Goal: Find specific page/section: Find specific page/section

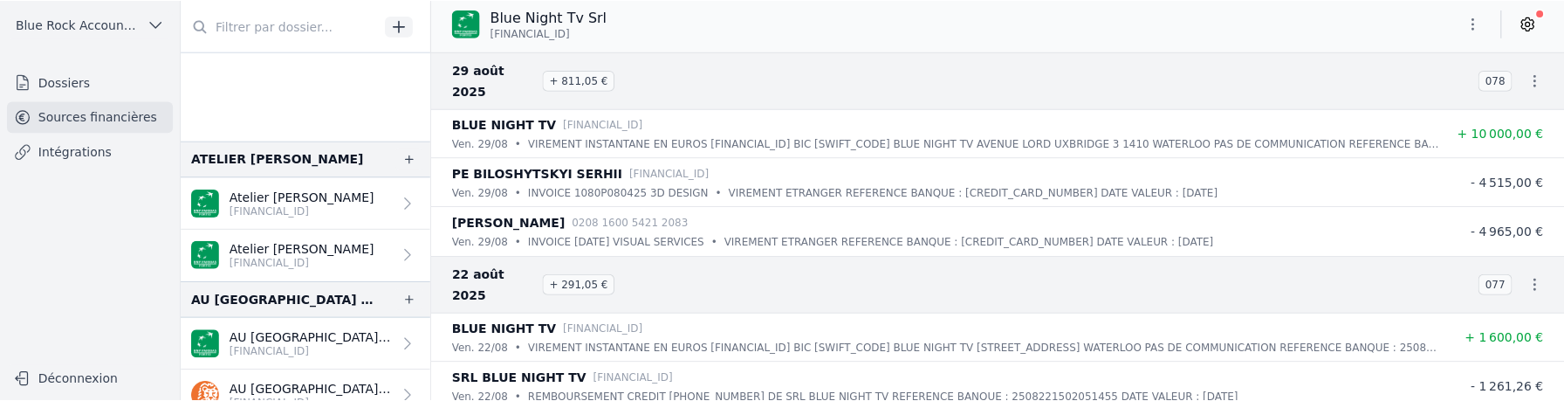
scroll to position [362, 0]
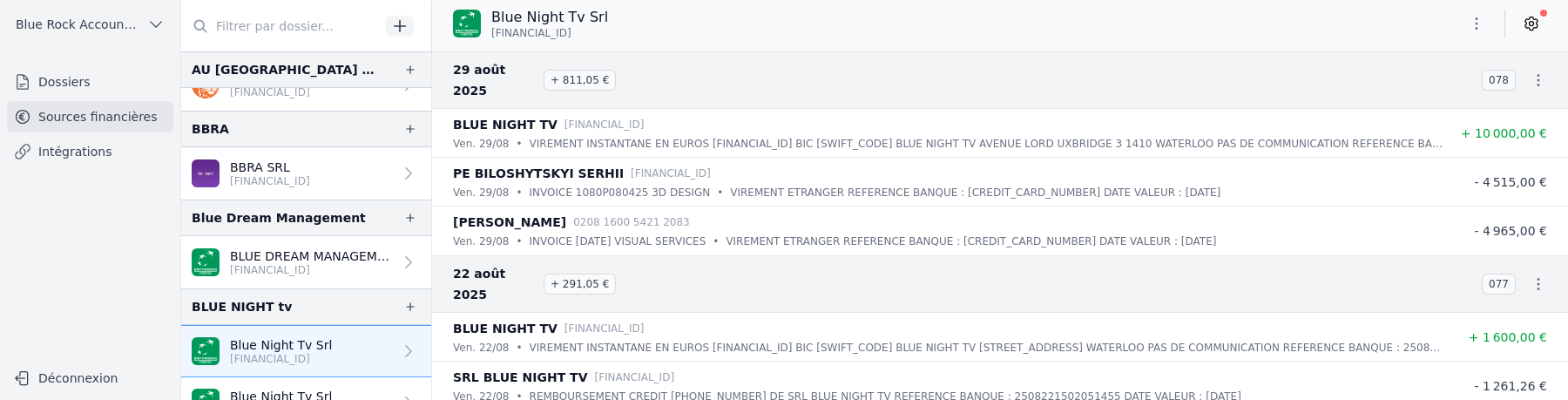
click at [114, 25] on span "Blue Rock Accounting" at bounding box center [78, 24] width 125 height 17
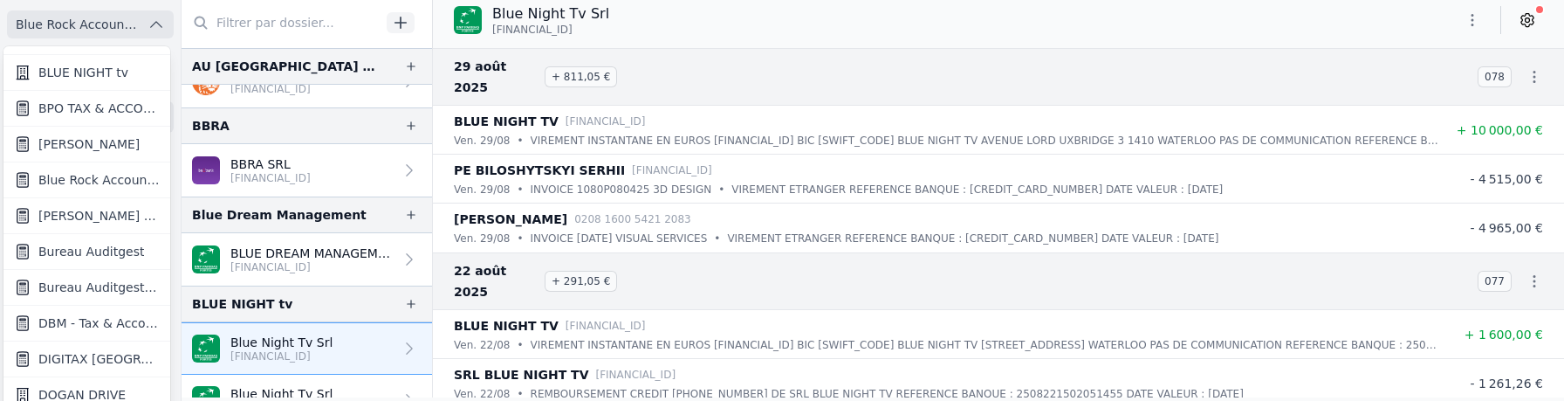
scroll to position [574, 0]
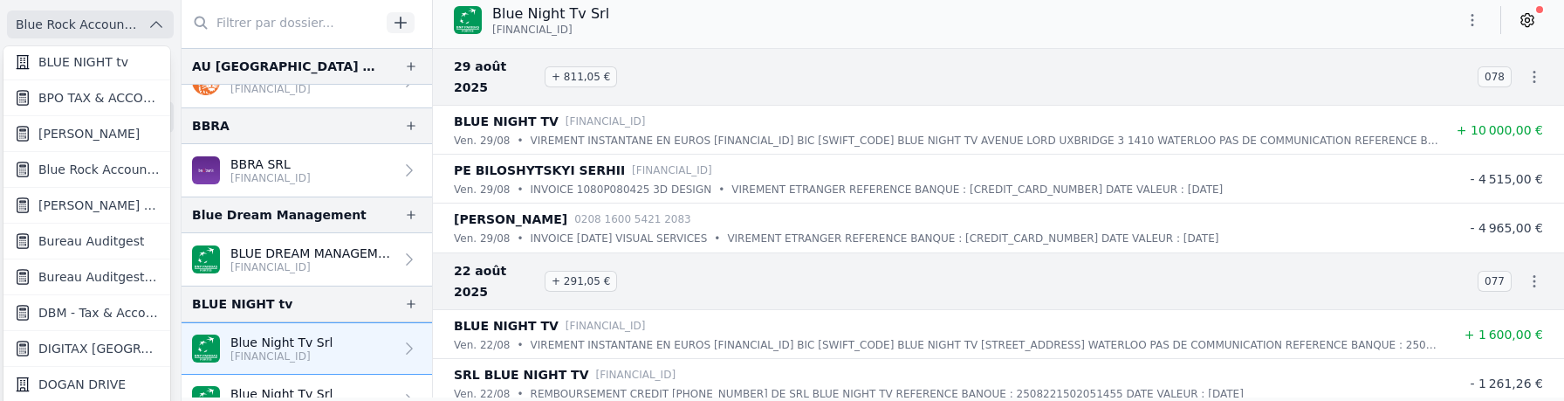
click at [88, 271] on span "Bureau Auditgest - [PERSON_NAME]" at bounding box center [98, 276] width 121 height 17
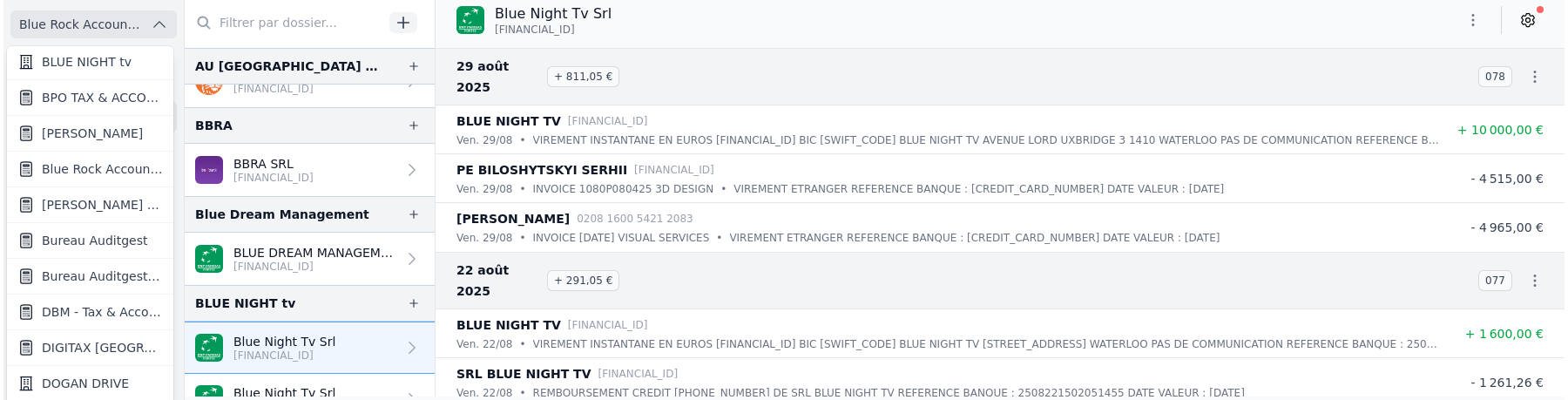
scroll to position [0, 0]
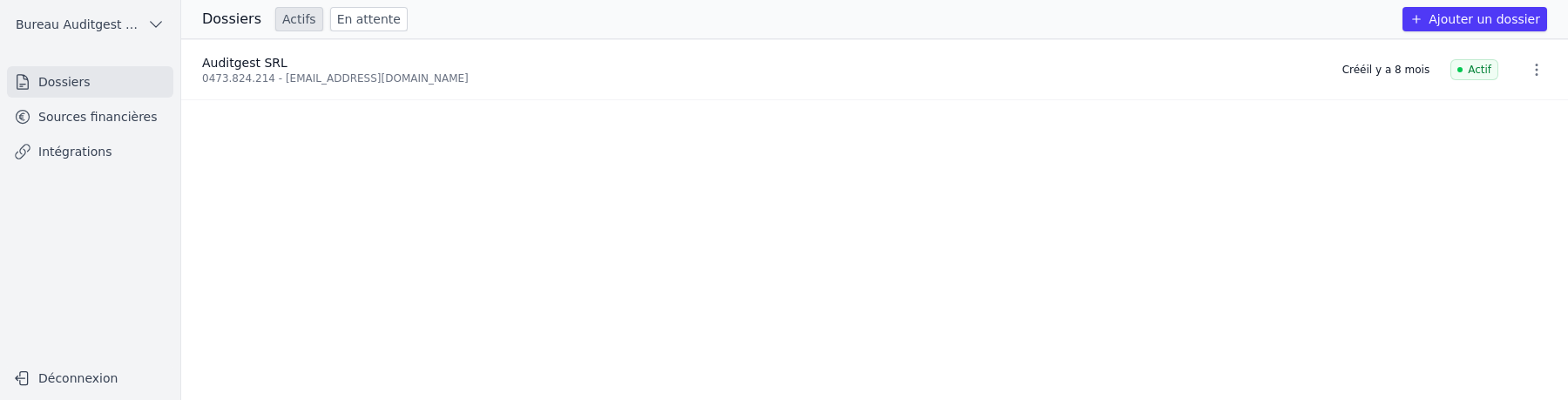
click at [119, 114] on link "Sources financières" at bounding box center [90, 116] width 167 height 31
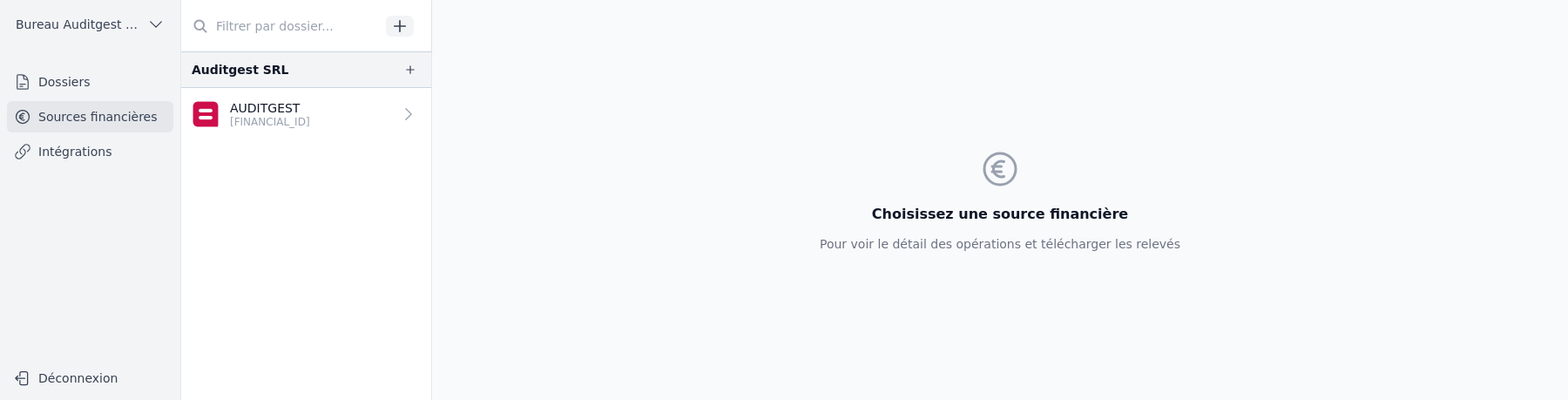
click at [303, 110] on p "AUDITGEST" at bounding box center [269, 107] width 80 height 17
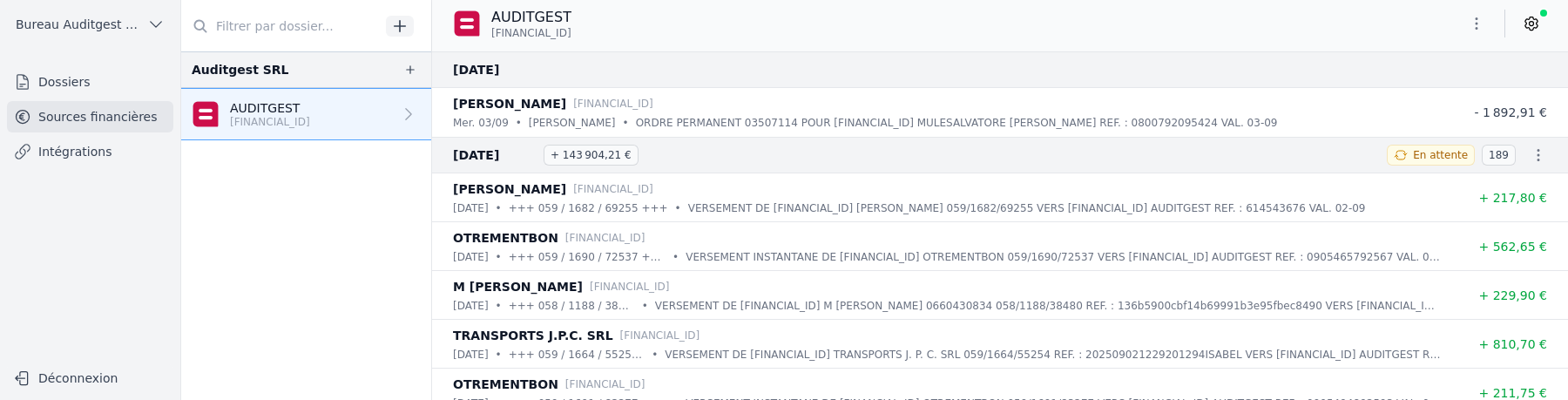
click at [542, 17] on p "AUDITGEST" at bounding box center [531, 17] width 80 height 21
copy p "AUDITGEST"
